Goal: Check status: Check status

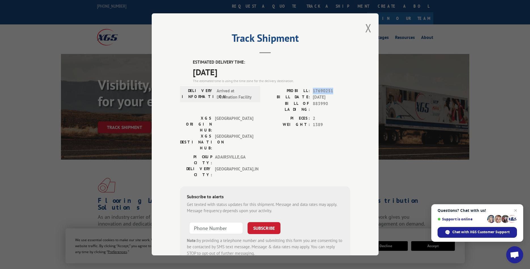
drag, startPoint x: 339, startPoint y: 90, endPoint x: 311, endPoint y: 91, distance: 27.5
click at [311, 91] on div "PROBILL: 17690251" at bounding box center [307, 91] width 85 height 7
copy div "17690251"
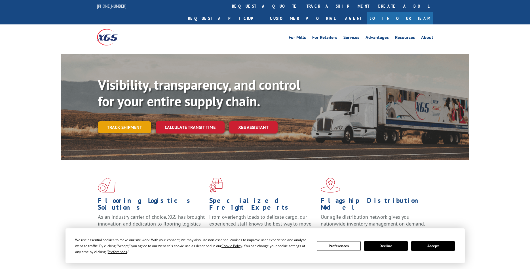
click at [122, 121] on link "Track shipment" at bounding box center [124, 127] width 53 height 12
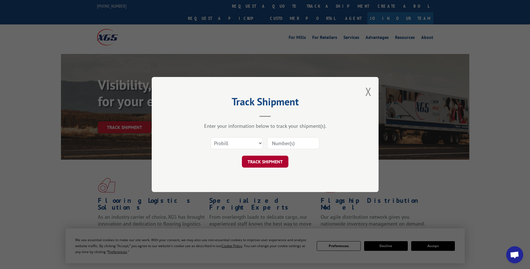
paste input "17690251"
type input "17690251"
click at [267, 161] on button "TRACK SHIPMENT" at bounding box center [265, 161] width 47 height 12
